Goal: Navigation & Orientation: Find specific page/section

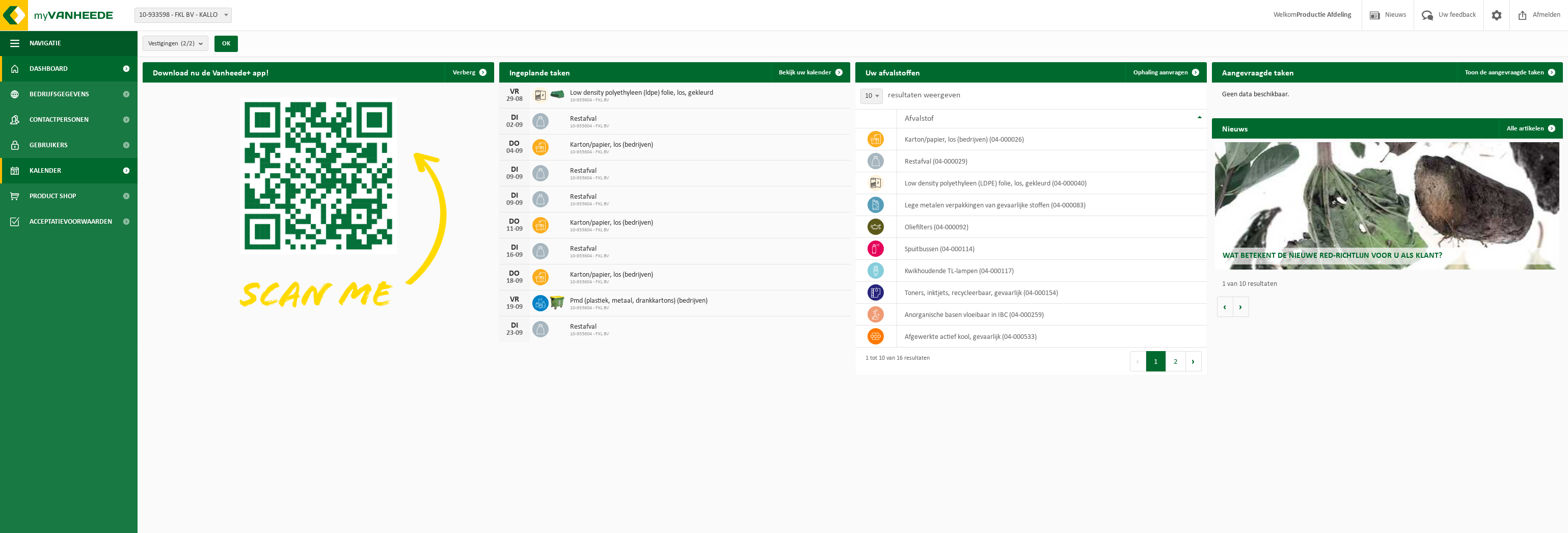
click at [90, 172] on link "Kalender" at bounding box center [68, 171] width 138 height 26
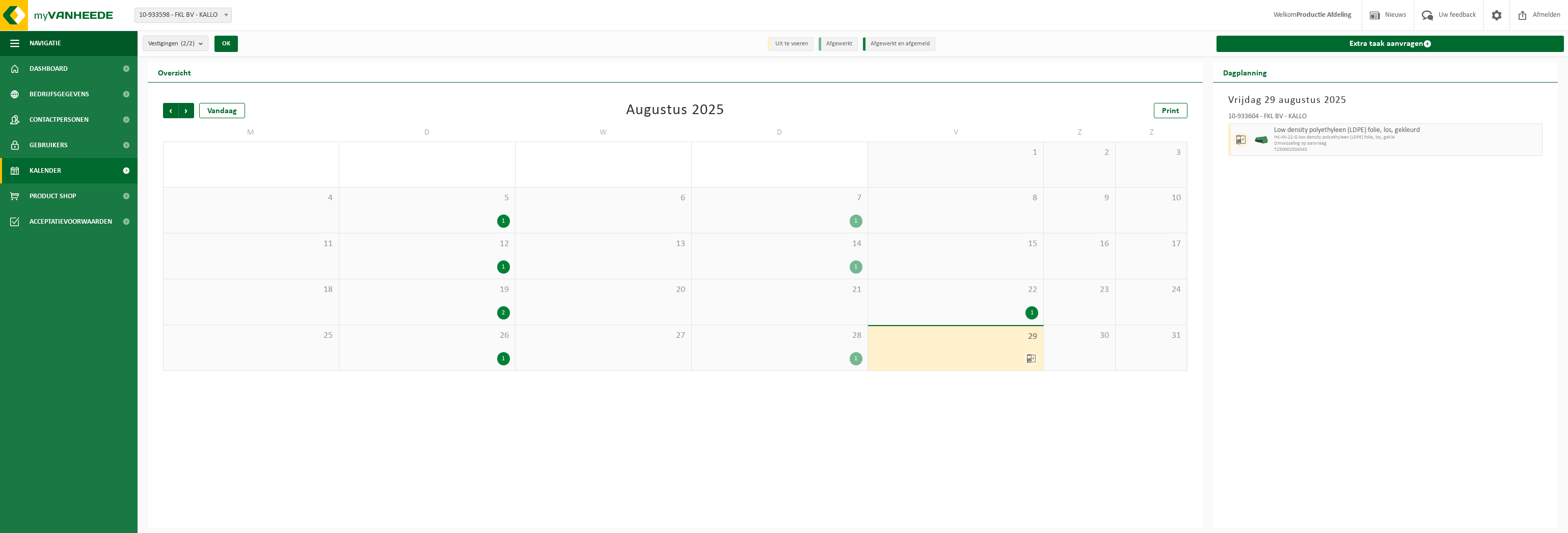
click at [73, 174] on link "Kalender" at bounding box center [68, 171] width 138 height 26
click at [1377, 137] on span "HK-XK-22-G low density polyethyleen (LDPE) folie, los, gekle" at bounding box center [1407, 138] width 265 height 6
